Goal: Task Accomplishment & Management: Use online tool/utility

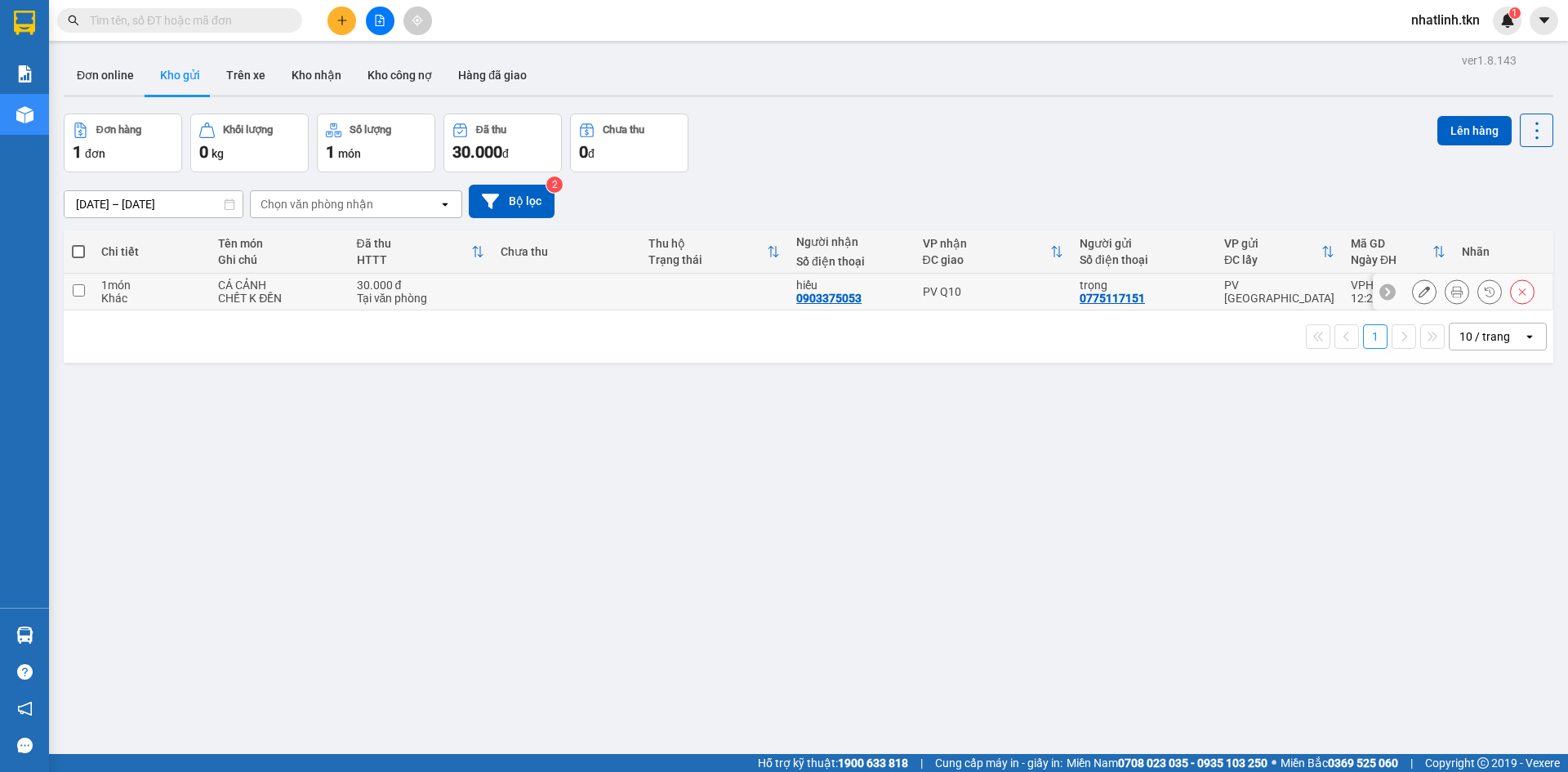
click at [401, 288] on div "30.000 đ" at bounding box center [421, 285] width 128 height 13
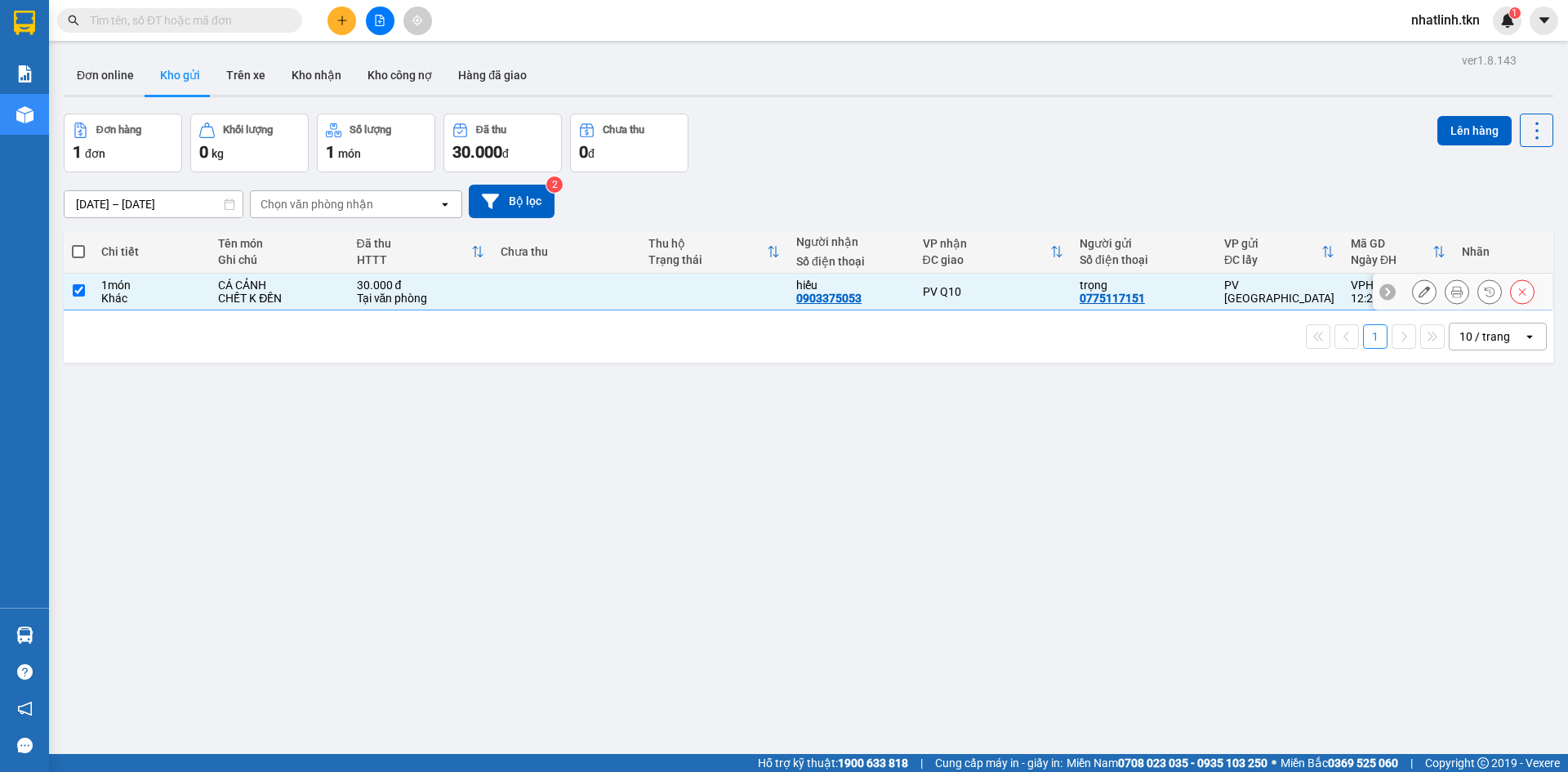
checkbox input "true"
click at [1453, 131] on button "Lên hàng" at bounding box center [1474, 130] width 75 height 29
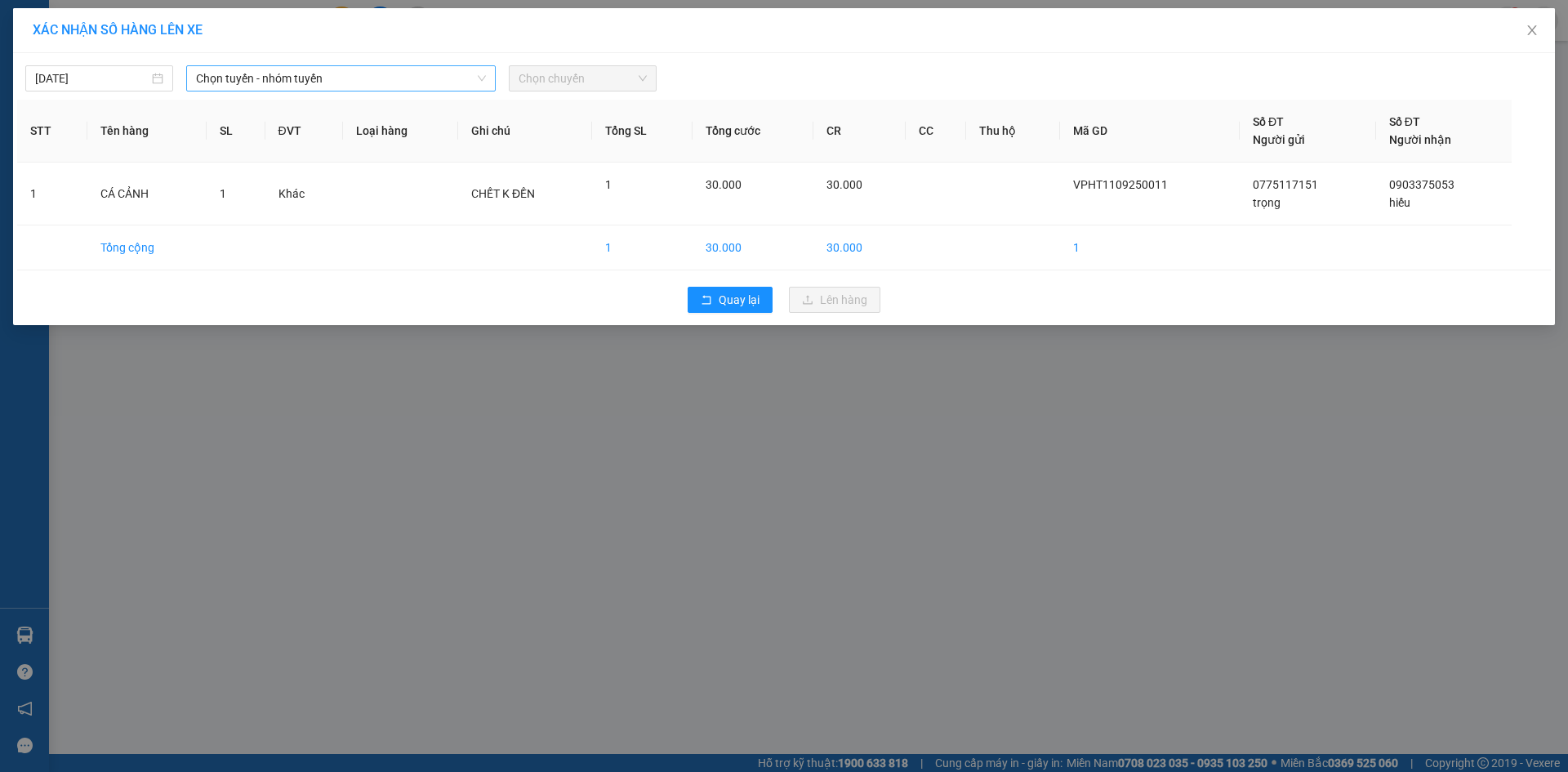
drag, startPoint x: 463, startPoint y: 80, endPoint x: 453, endPoint y: 90, distance: 14.1
click at [463, 80] on span "Chọn tuyến - nhóm tuyến" at bounding box center [341, 78] width 290 height 25
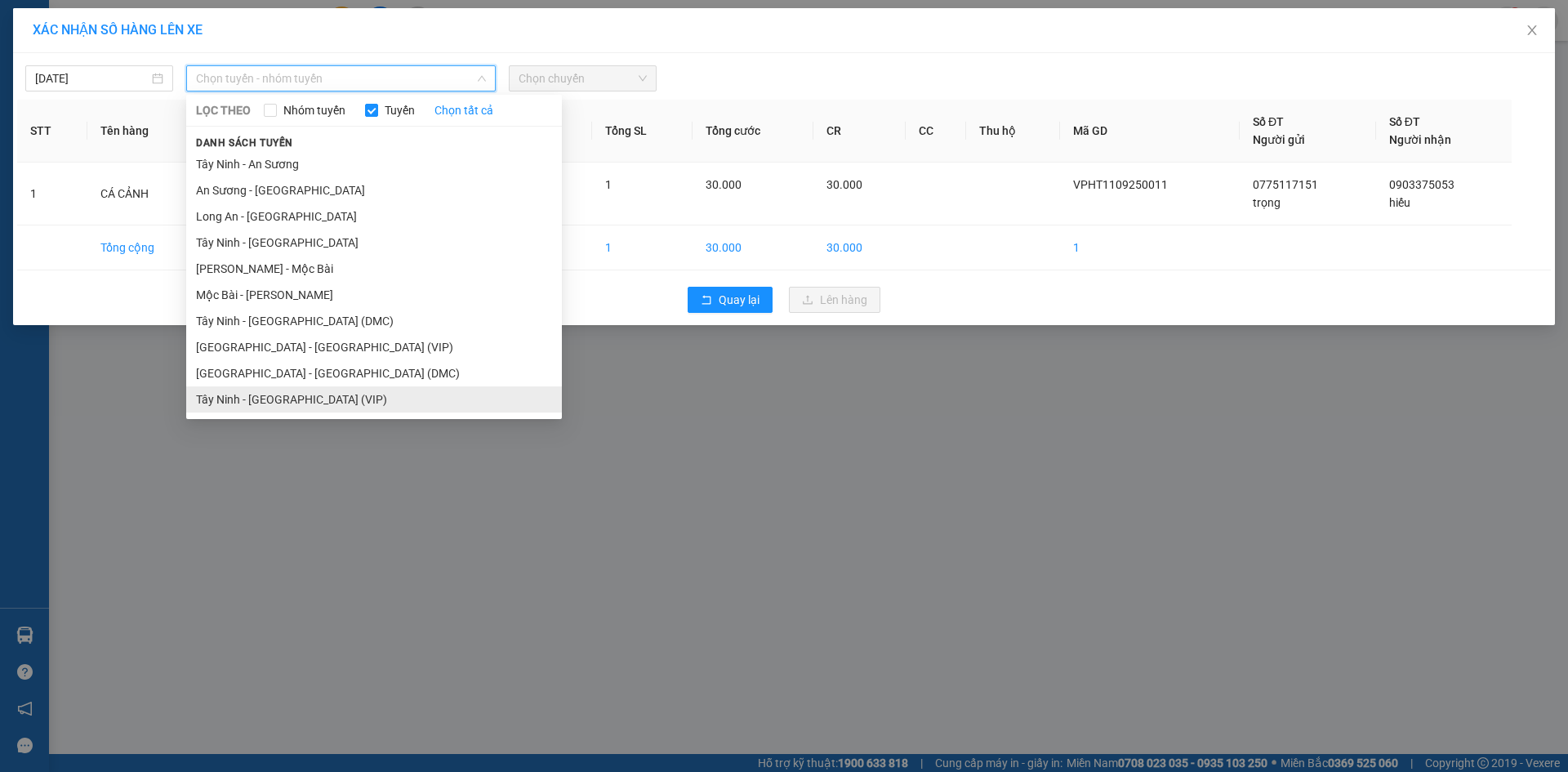
click at [323, 390] on li "Tây Ninh - [GEOGRAPHIC_DATA] (VIP)" at bounding box center [374, 399] width 376 height 26
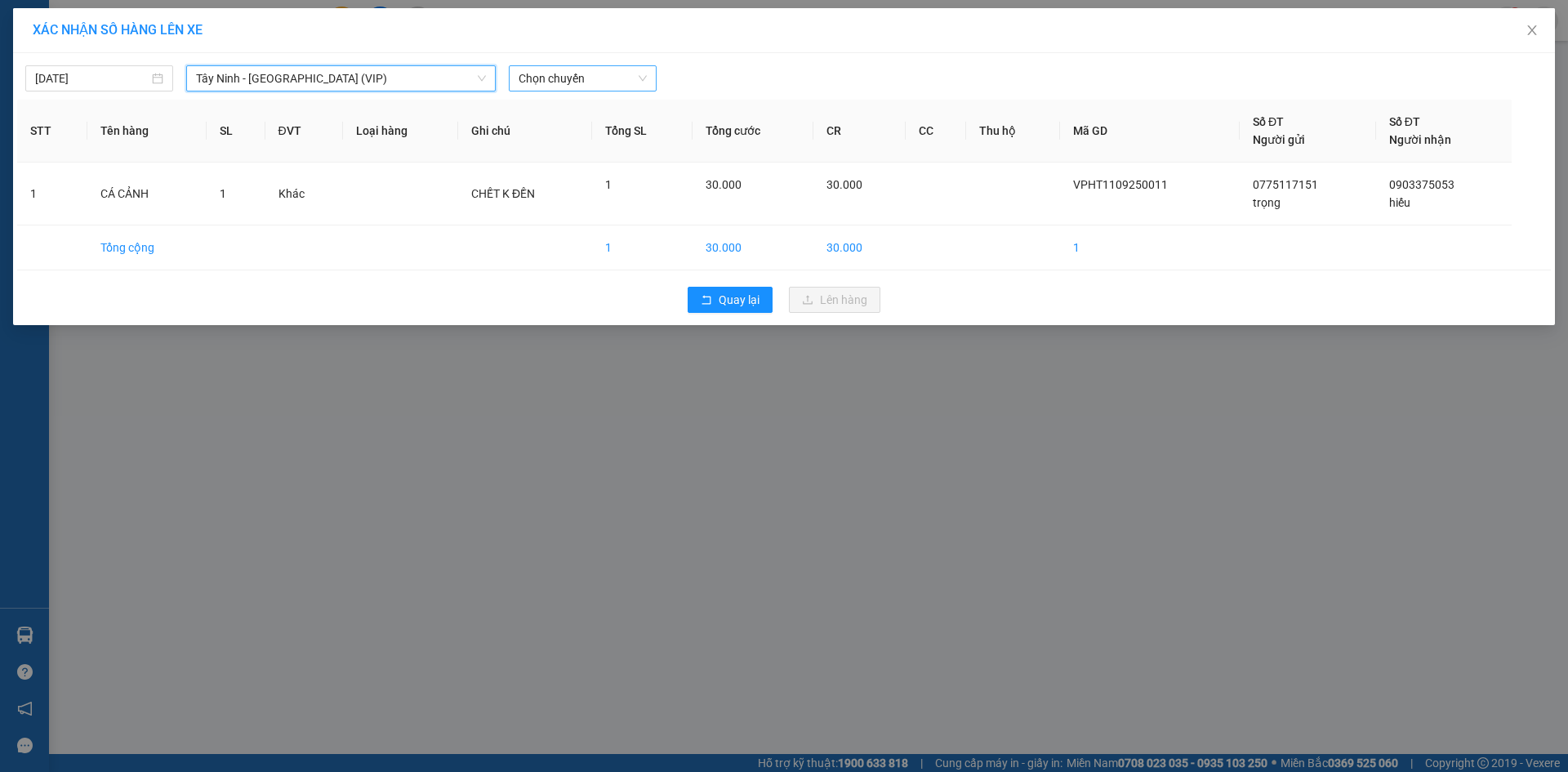
click at [559, 80] on span "Chọn chuyến" at bounding box center [583, 78] width 128 height 25
type input "7594"
click at [560, 138] on div "10:50 - 50E-075.94V" at bounding box center [582, 137] width 128 height 18
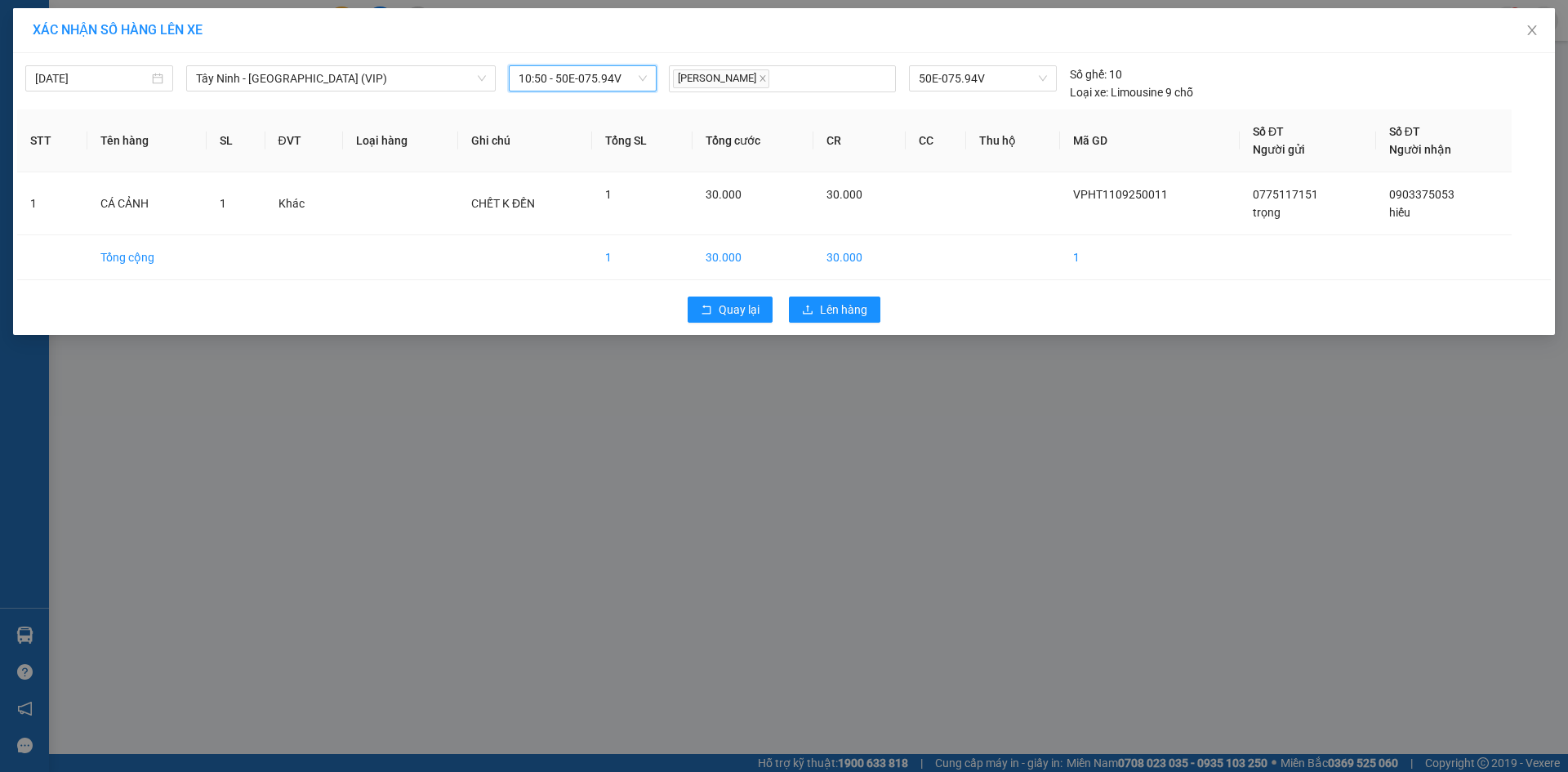
click at [641, 83] on span "10:50 - 50E-075.94V" at bounding box center [583, 78] width 128 height 25
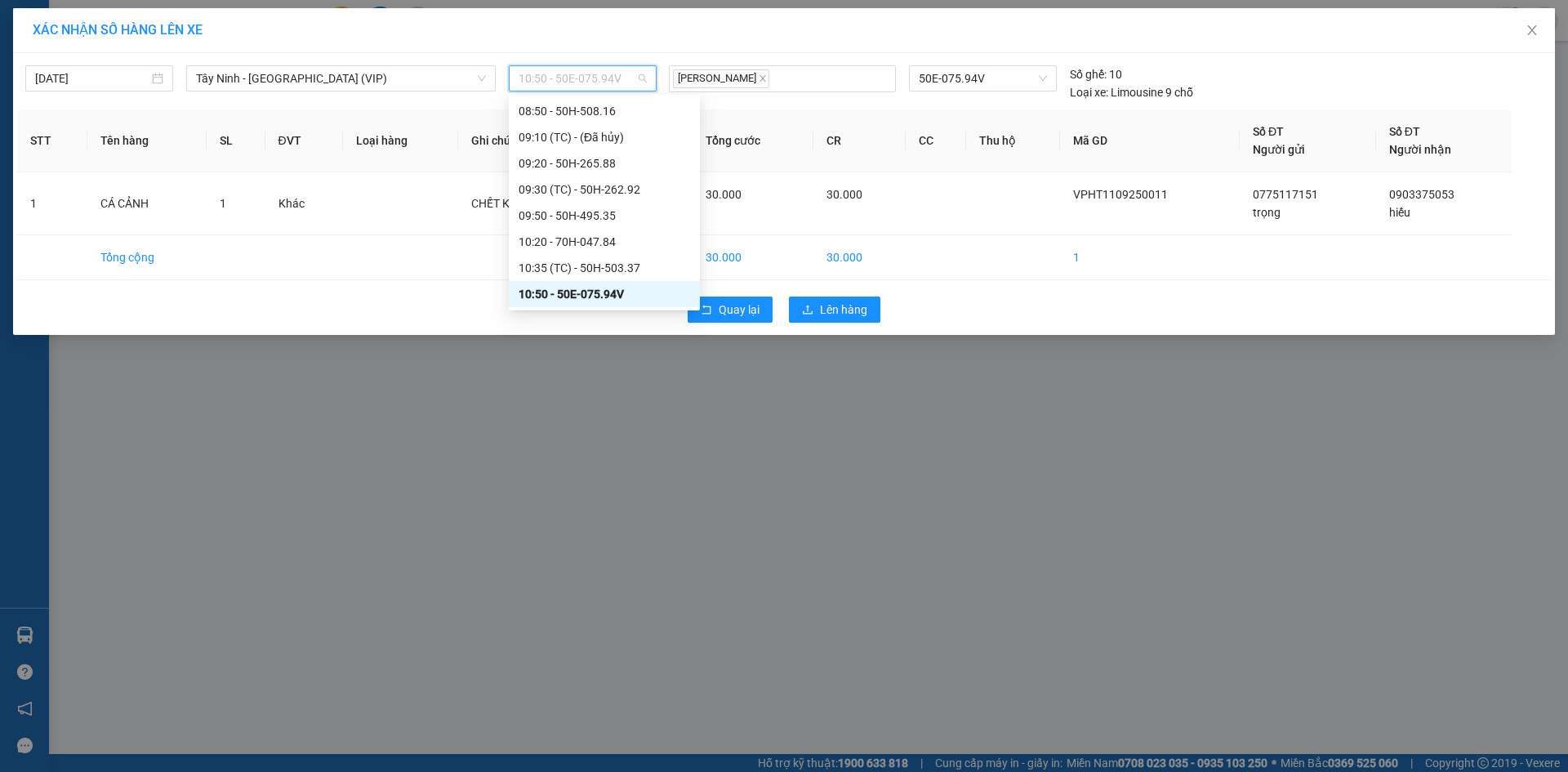
click at [645, 79] on span "10:50 - 50E-075.94V" at bounding box center [583, 78] width 128 height 25
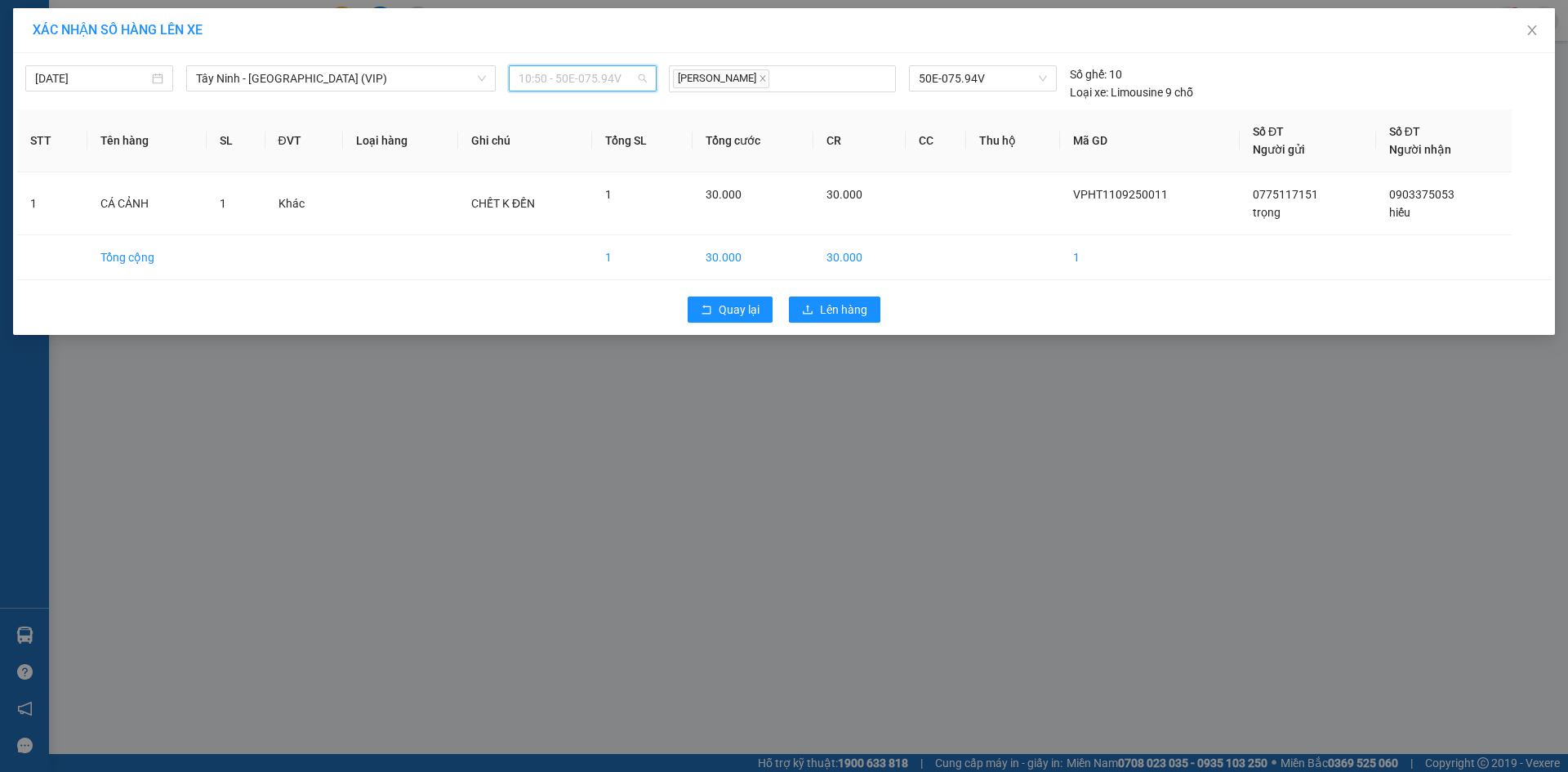
click at [544, 76] on span "10:50 - 50E-075.94V" at bounding box center [583, 78] width 128 height 25
type input "7745"
click at [565, 140] on div "12:30 (TC) - 50E-077.45" at bounding box center [582, 137] width 128 height 18
click at [853, 310] on span "Lên hàng" at bounding box center [843, 310] width 47 height 18
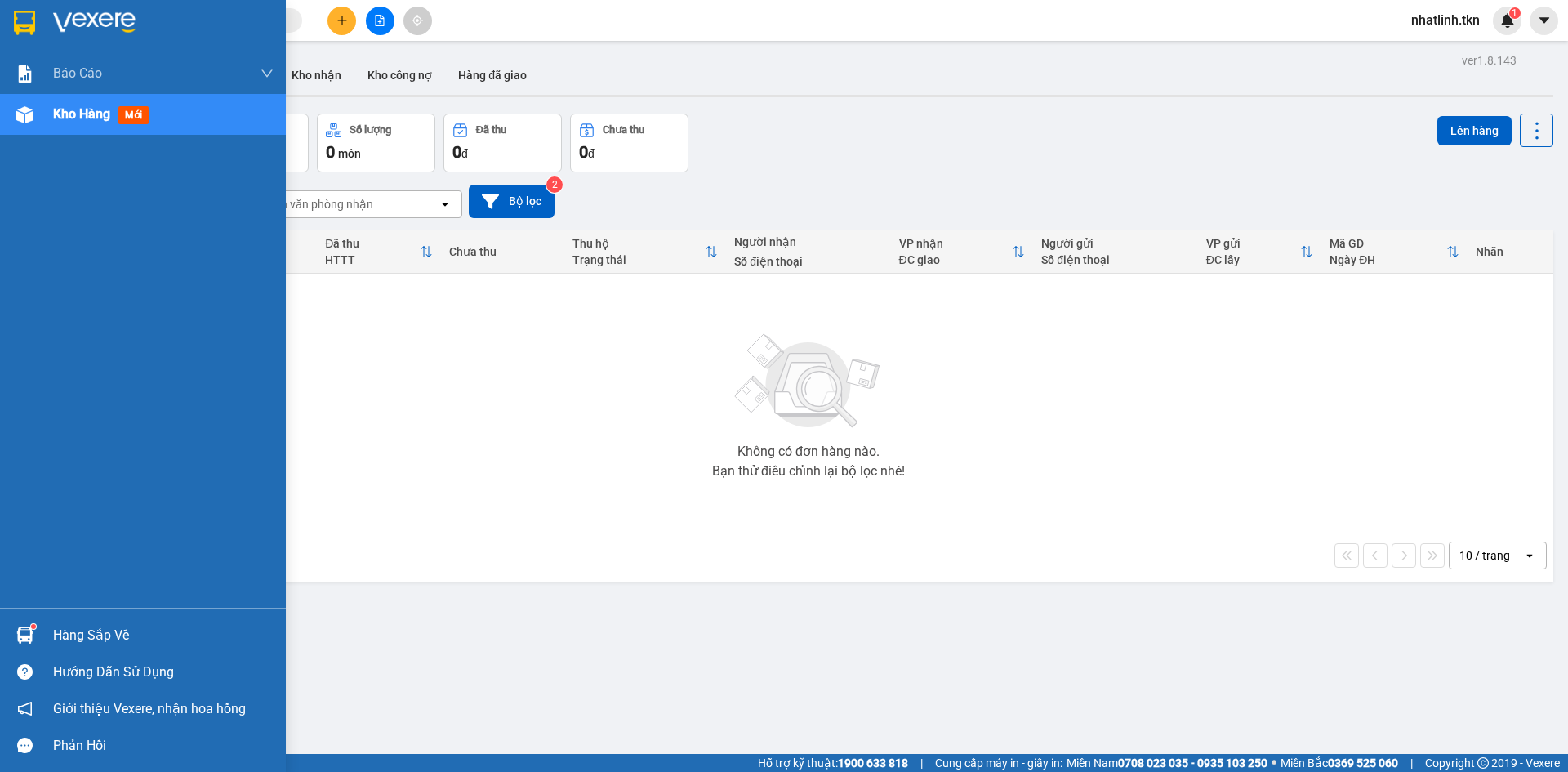
click at [48, 635] on div "Hàng sắp về" at bounding box center [142, 635] width 286 height 37
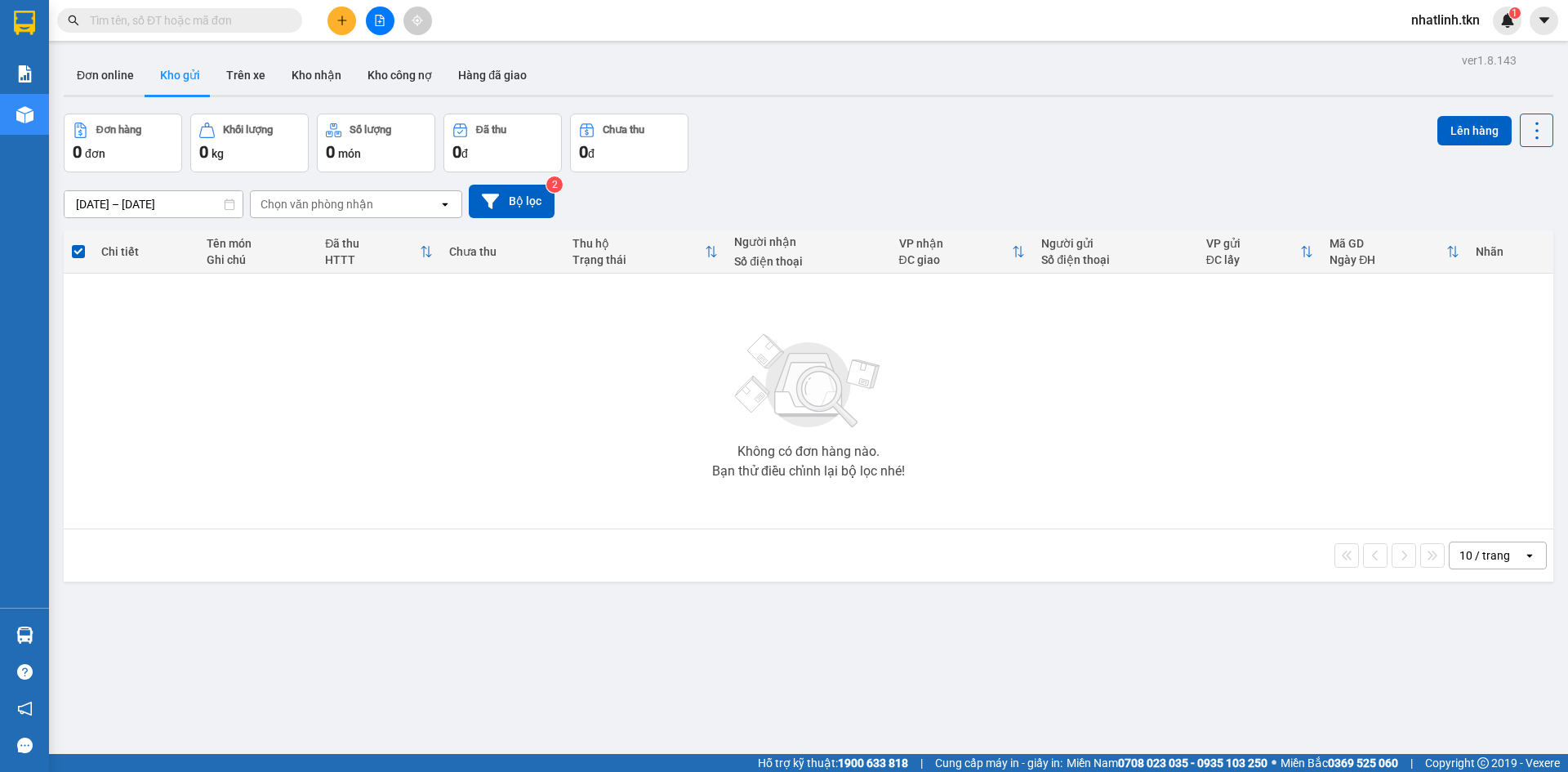
drag, startPoint x: 935, startPoint y: 583, endPoint x: 464, endPoint y: 491, distance: 479.9
click at [935, 581] on section "Kết quả tìm kiếm ( 0 ) Bộ lọc No Data nhatlinh.tkn 1 Báo cáo Mẫu 1: Báo cáo dòn…" at bounding box center [784, 386] width 1568 height 772
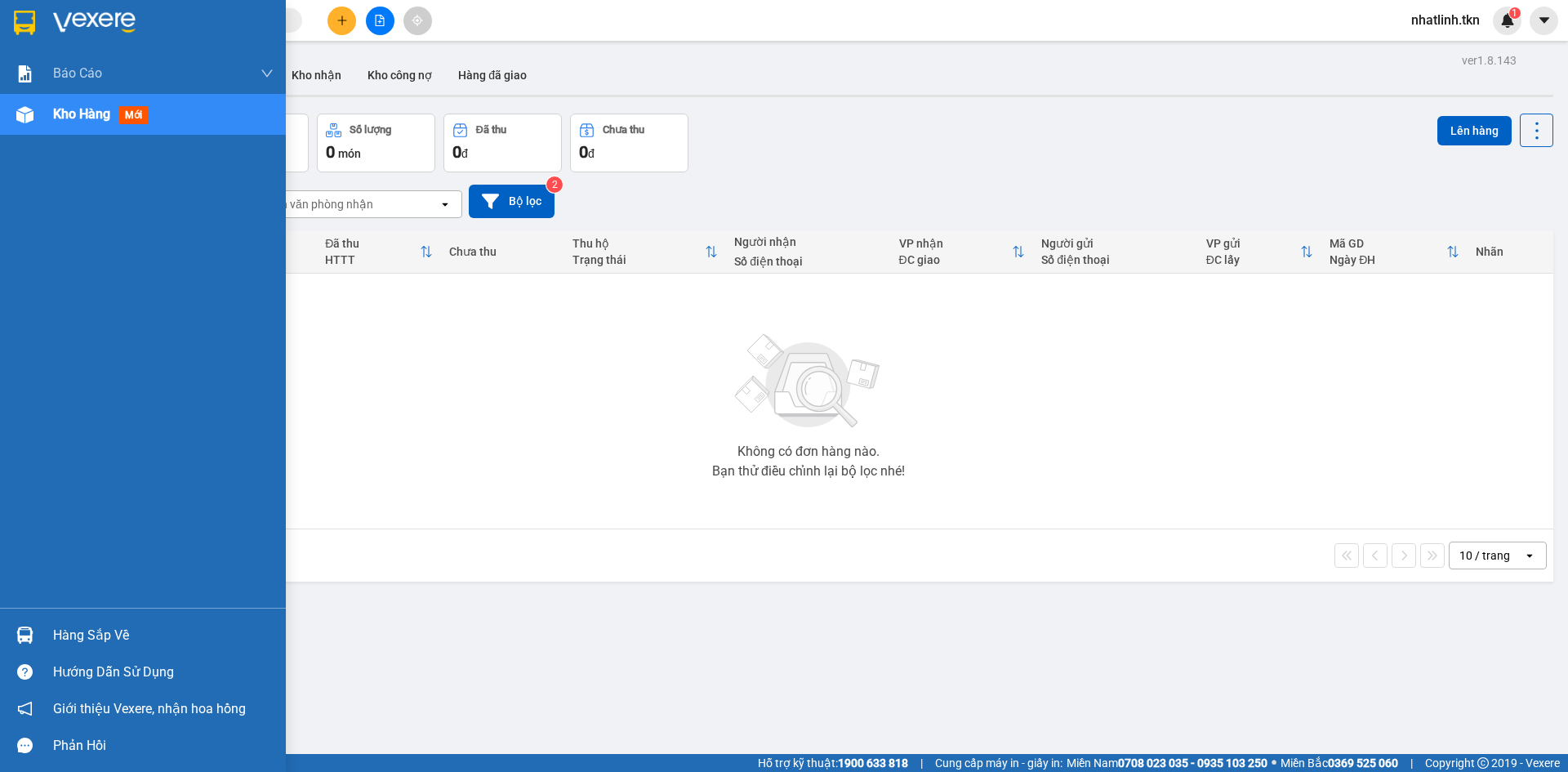
click at [36, 629] on div at bounding box center [25, 635] width 29 height 29
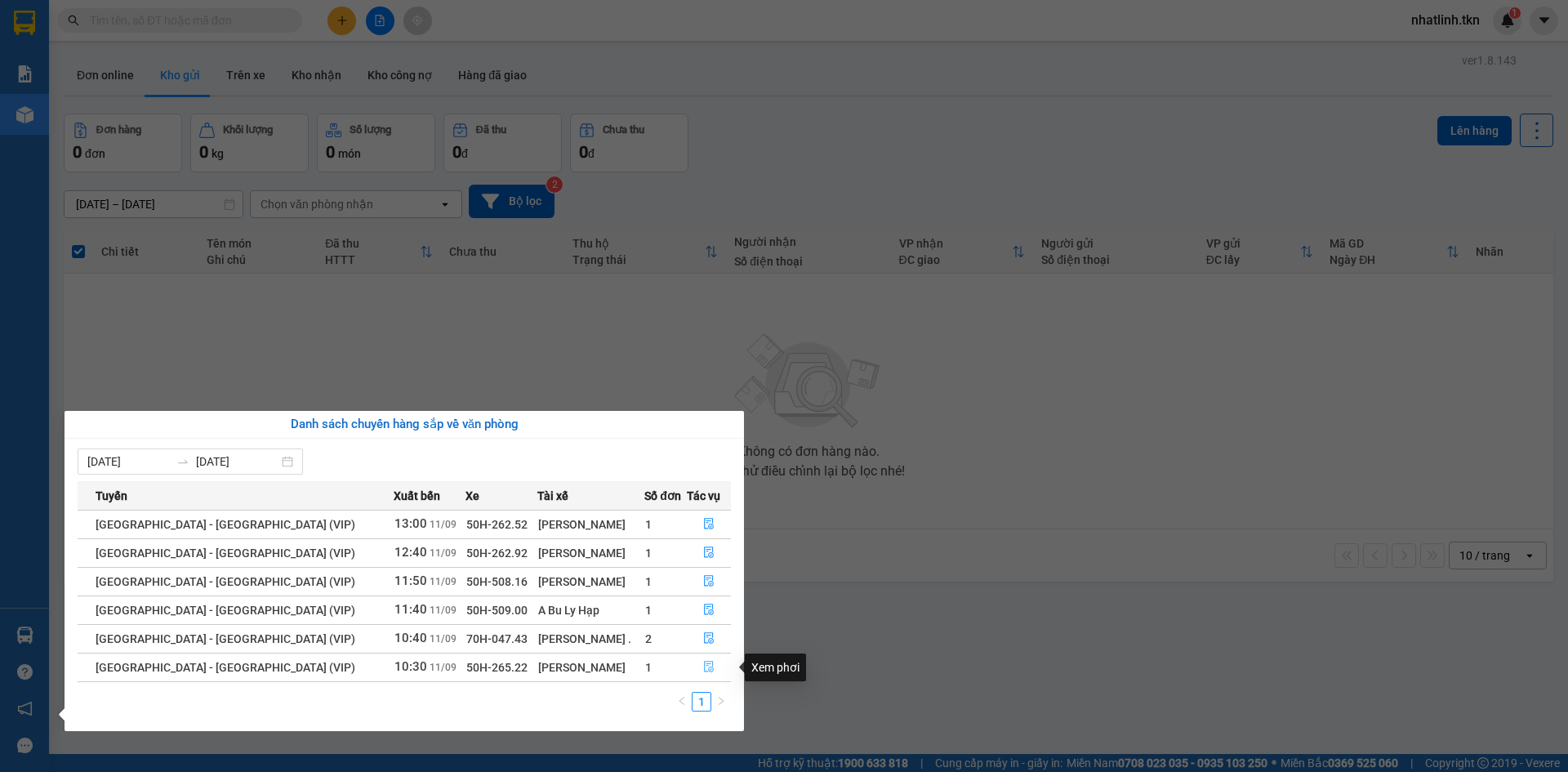
click at [711, 669] on button "button" at bounding box center [709, 667] width 42 height 26
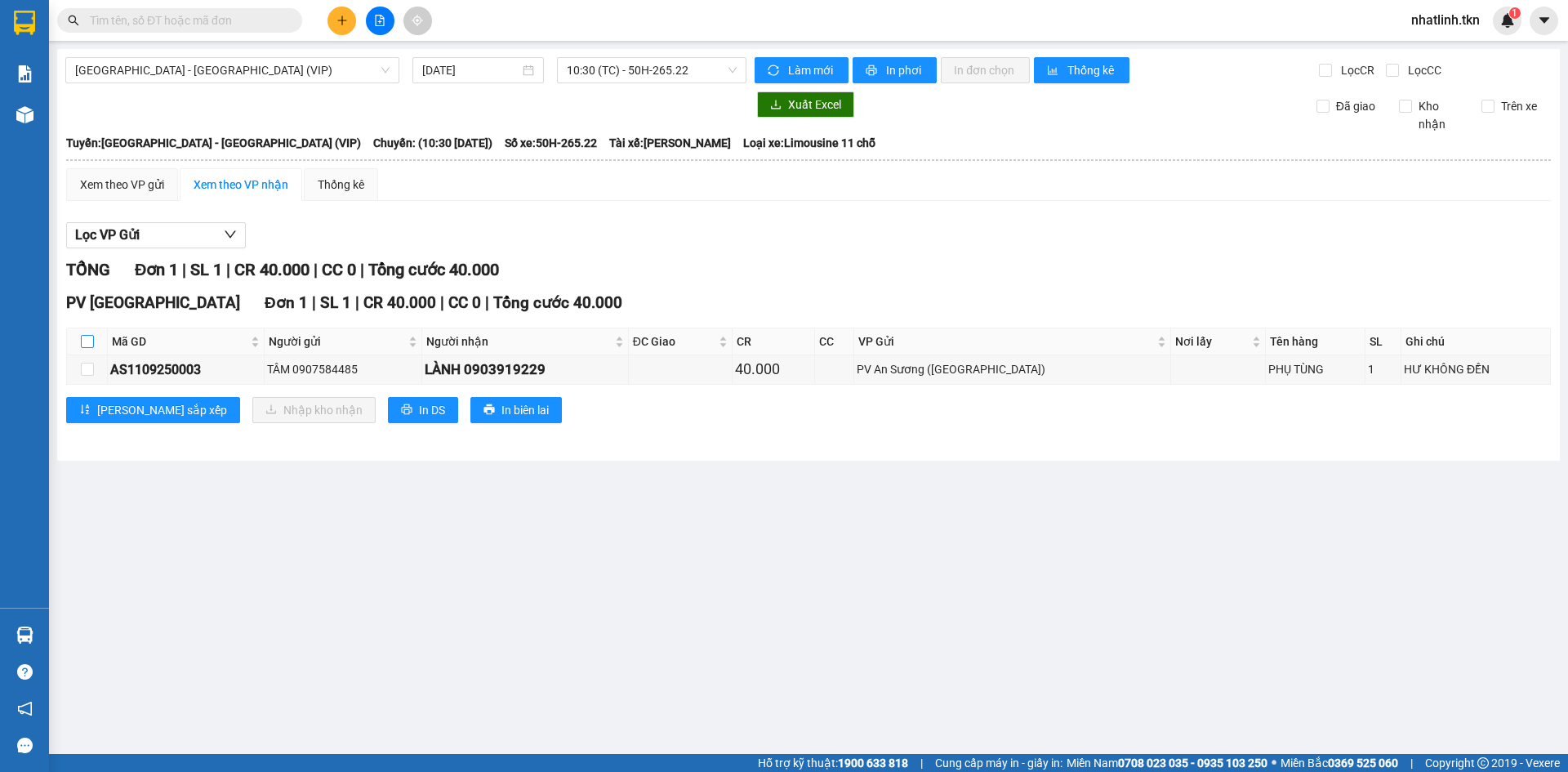
click at [86, 344] on input "checkbox" at bounding box center [87, 341] width 13 height 13
checkbox input "true"
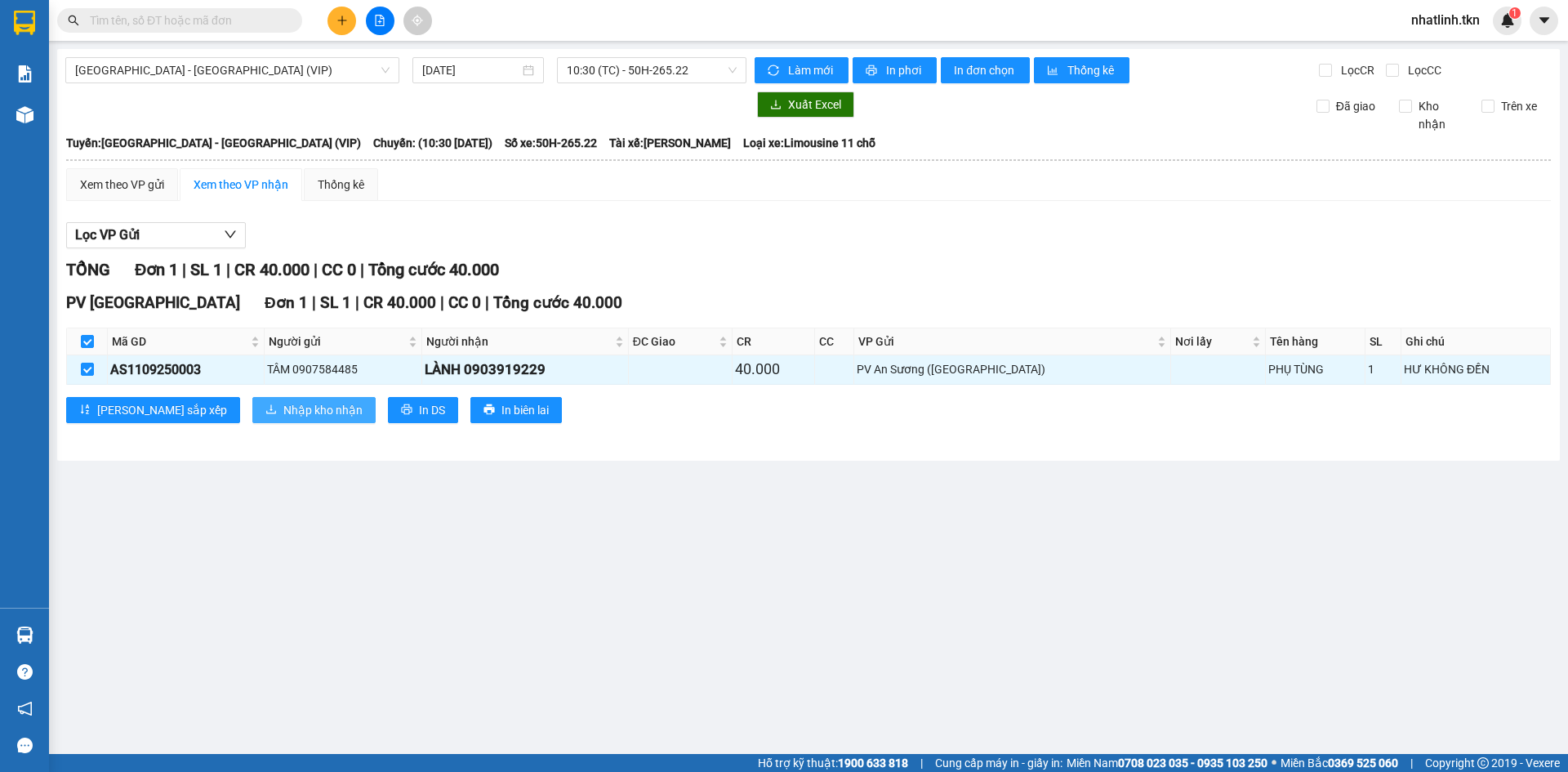
click at [252, 400] on button "Nhập kho nhận" at bounding box center [314, 410] width 123 height 26
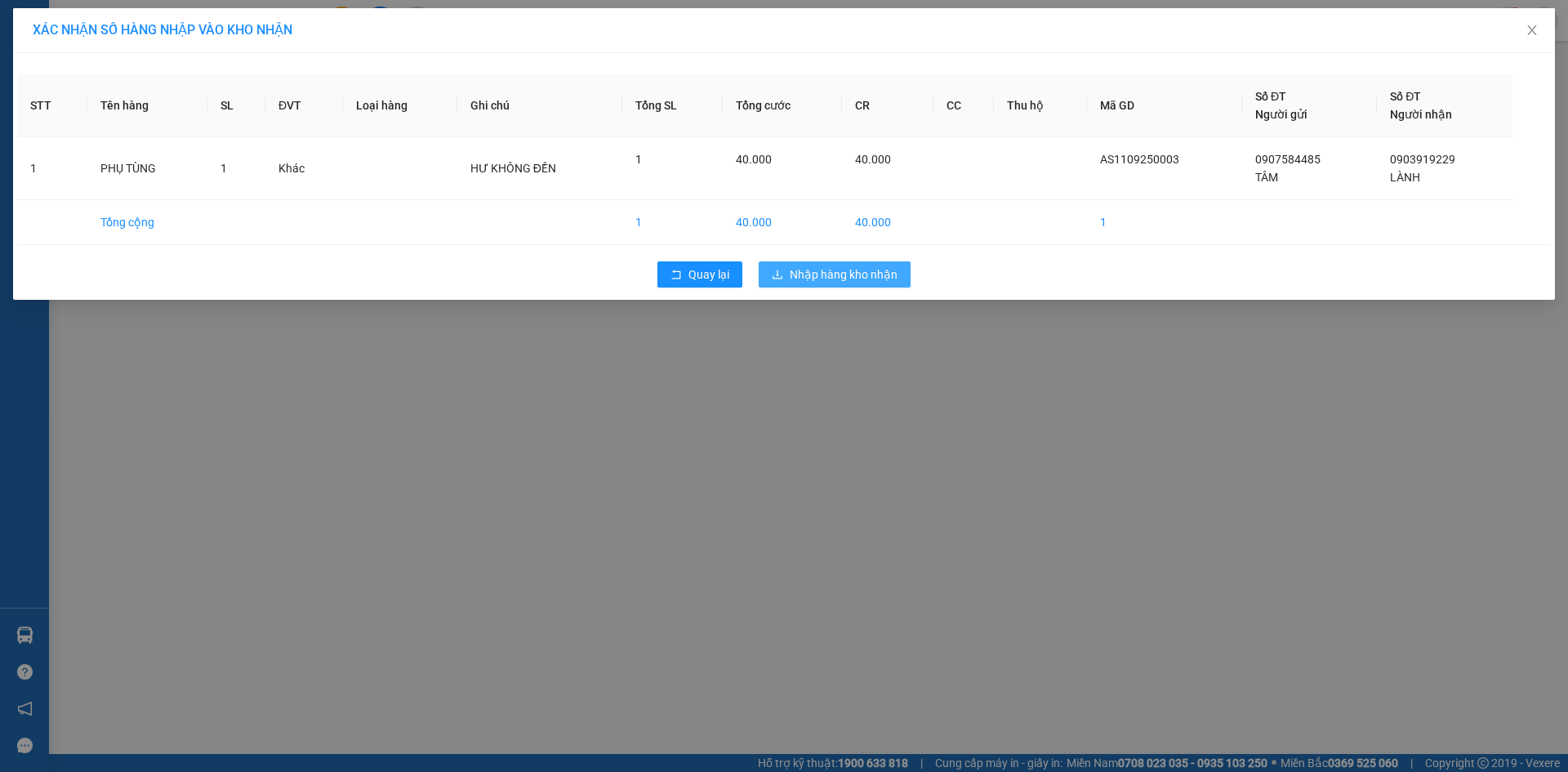
click at [899, 280] on button "Nhập hàng kho nhận" at bounding box center [835, 274] width 152 height 26
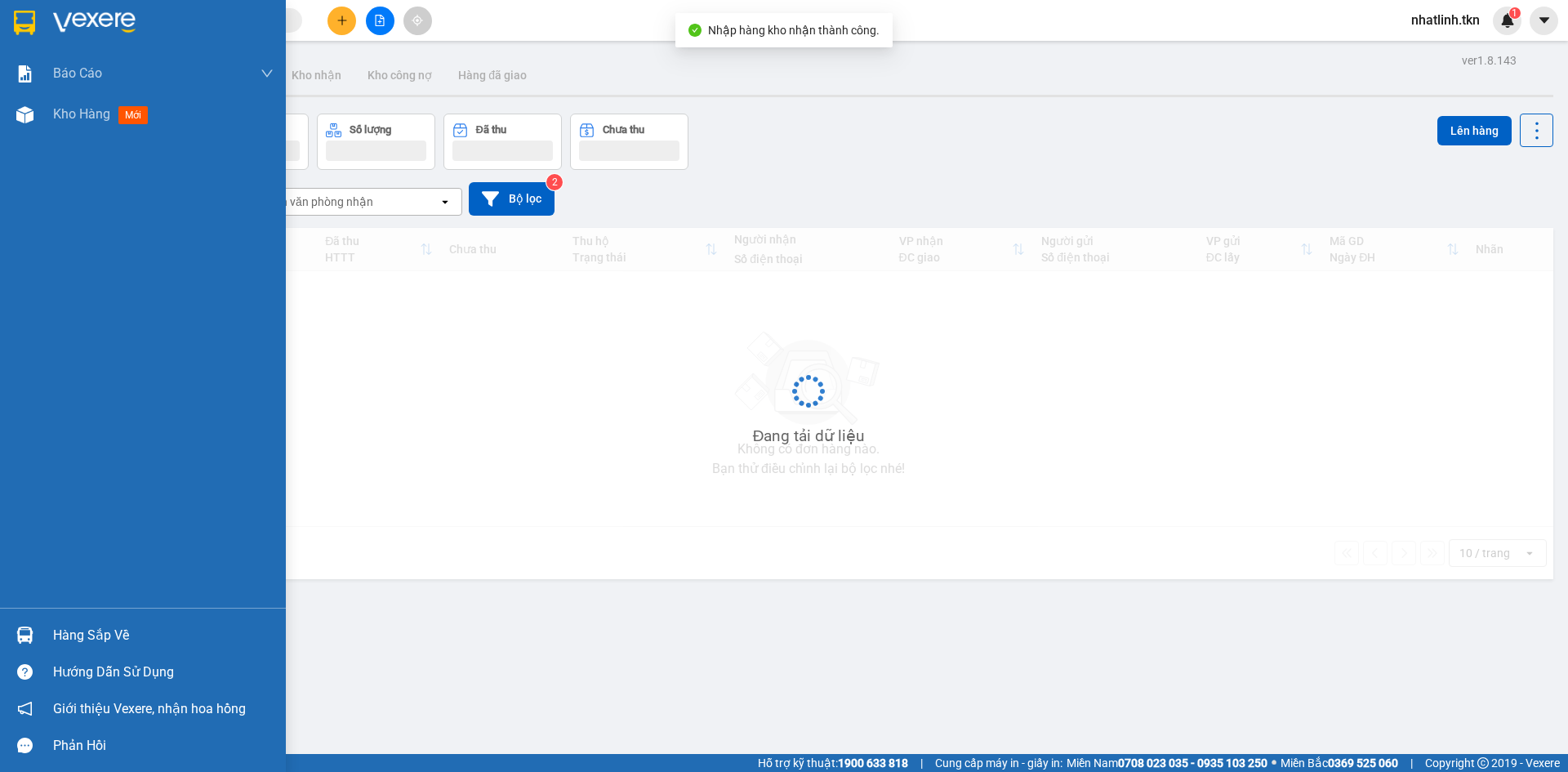
click at [24, 626] on img at bounding box center [26, 635] width 18 height 18
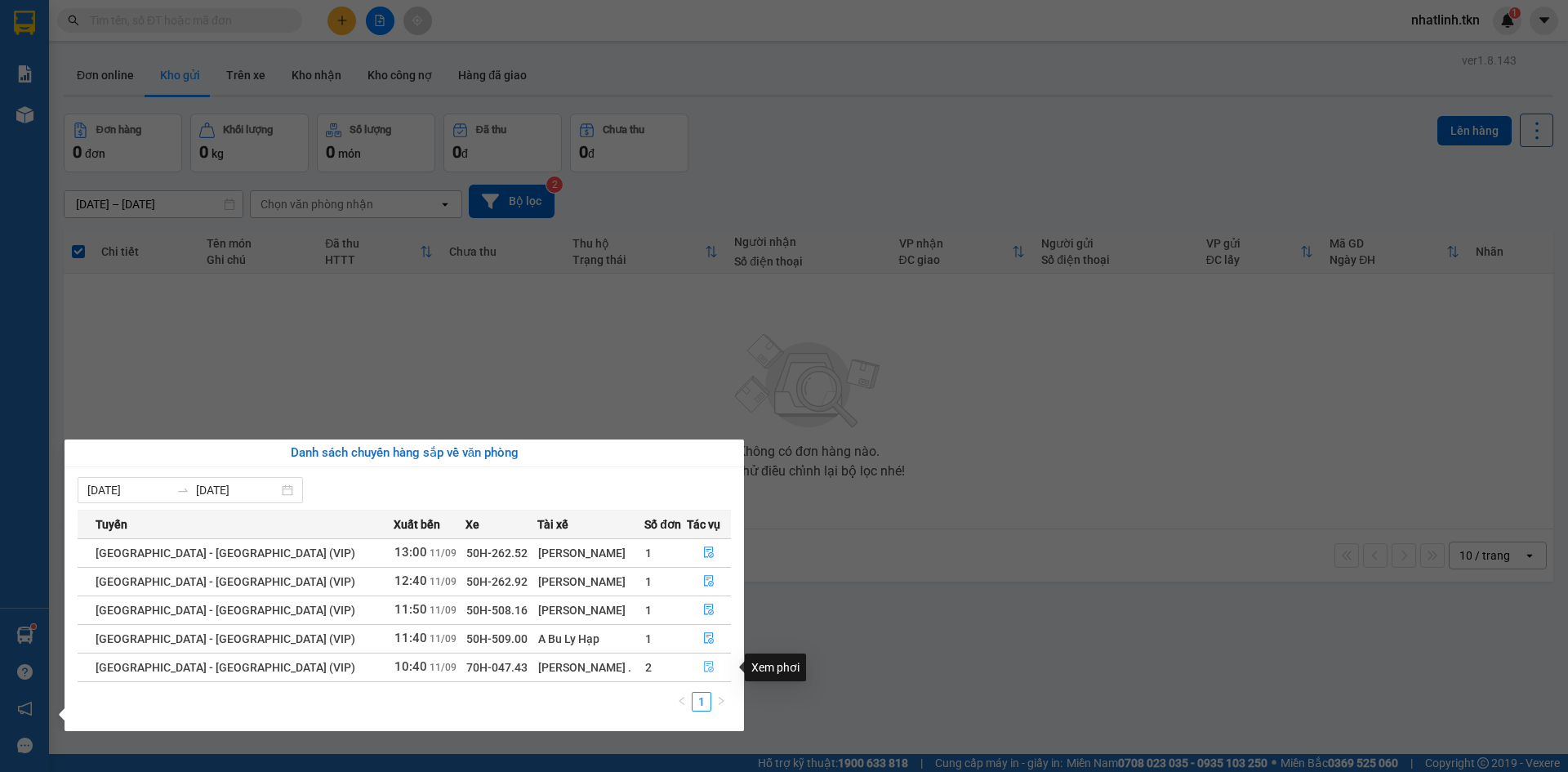
click at [704, 670] on icon "file-done" at bounding box center [709, 666] width 11 height 11
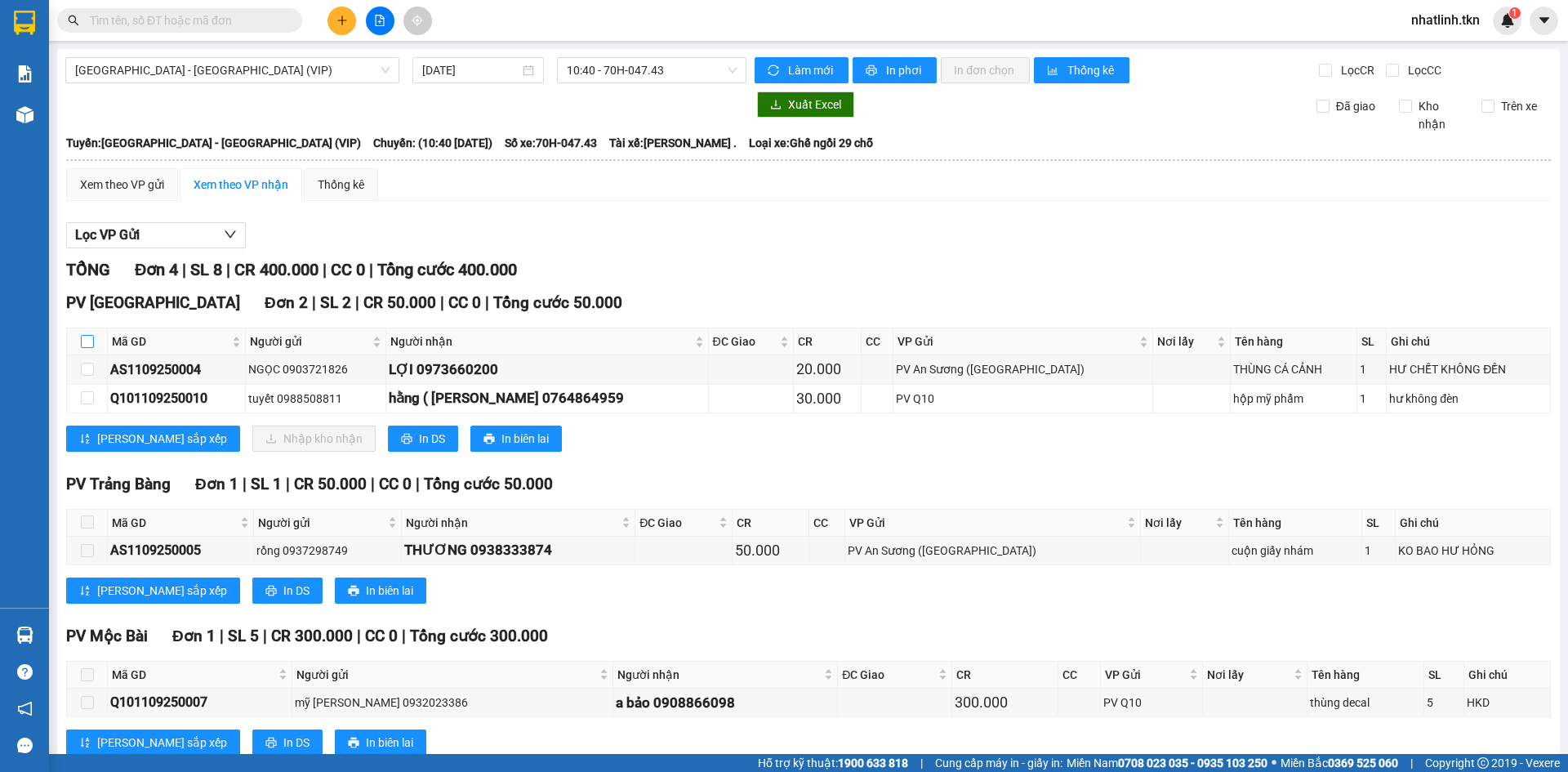
click at [88, 340] on input "checkbox" at bounding box center [87, 341] width 13 height 13
checkbox input "true"
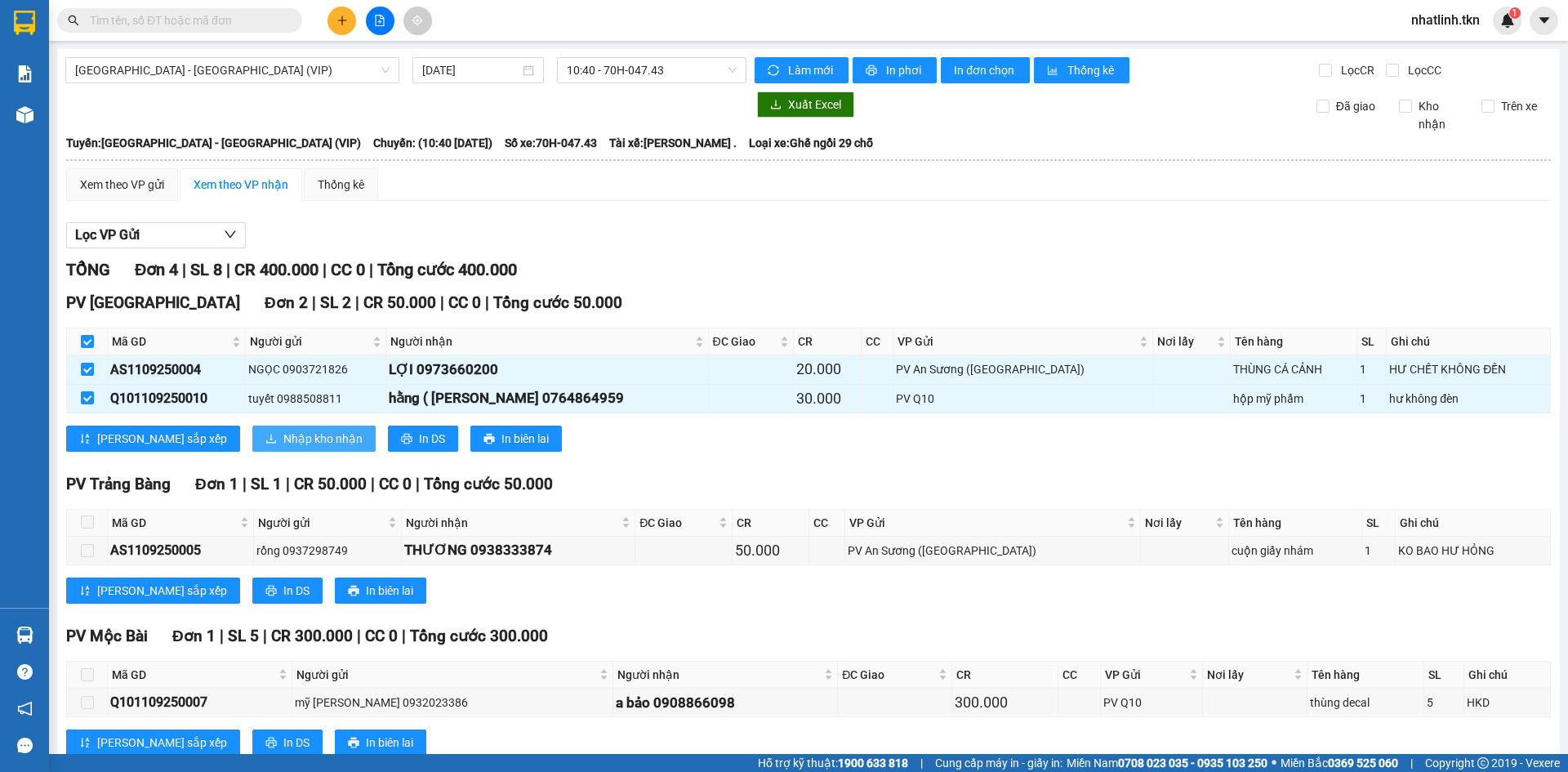
click at [252, 426] on button "Nhập kho nhận" at bounding box center [314, 439] width 123 height 26
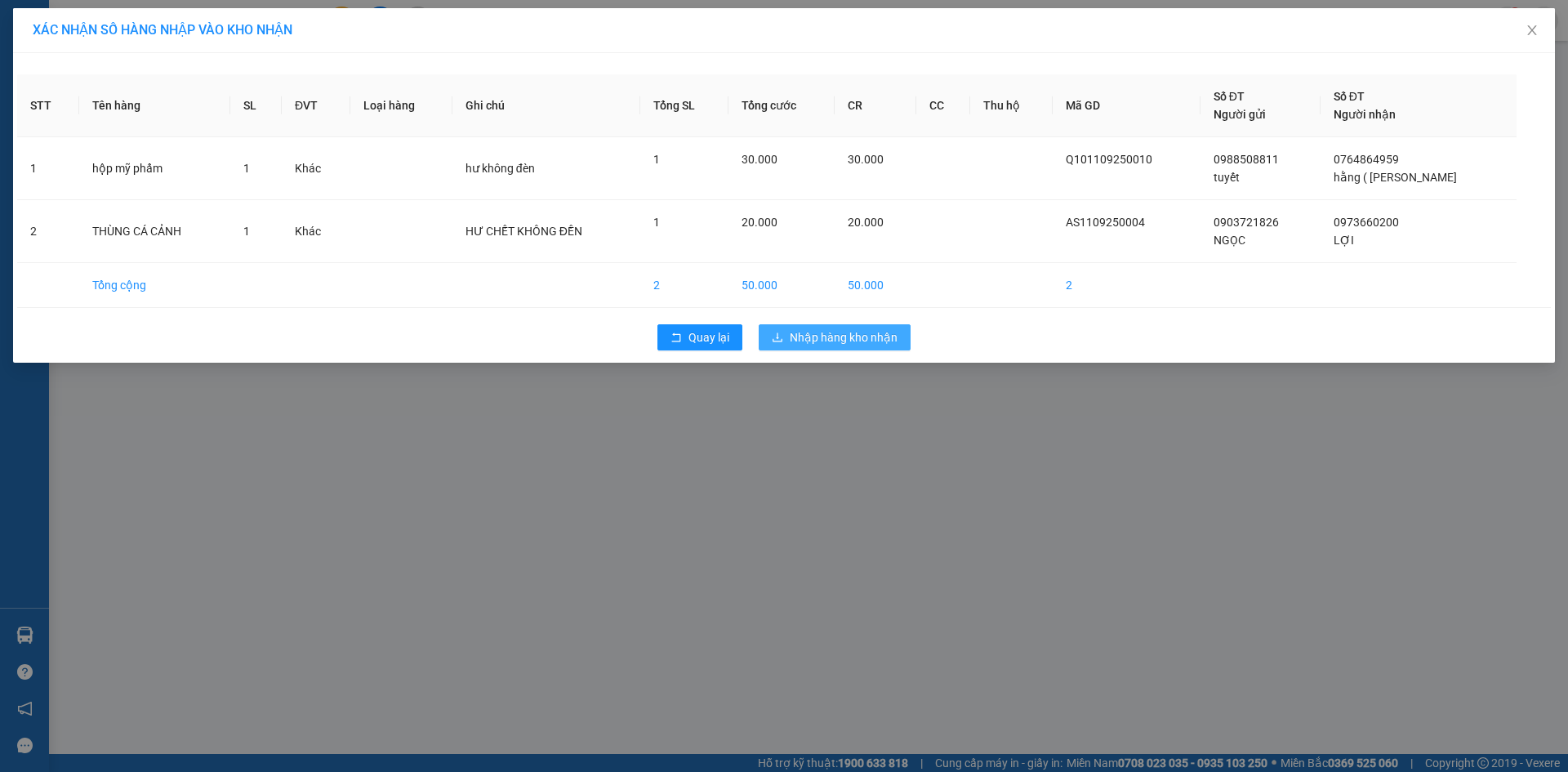
click at [796, 328] on span "Nhập hàng kho nhận" at bounding box center [843, 337] width 108 height 18
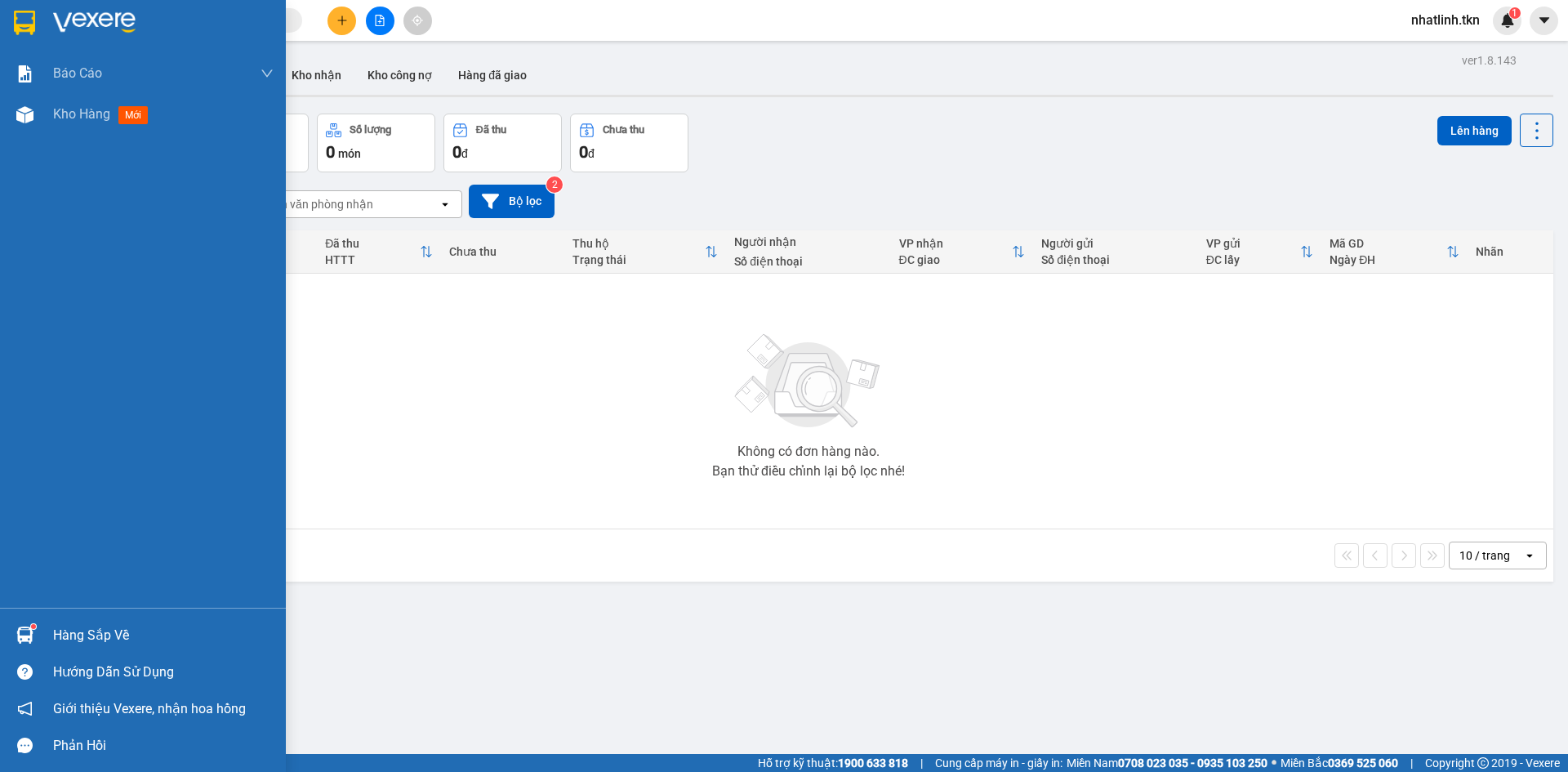
click at [42, 628] on div "Hàng sắp về" at bounding box center [142, 635] width 286 height 37
